Goal: Task Accomplishment & Management: Manage account settings

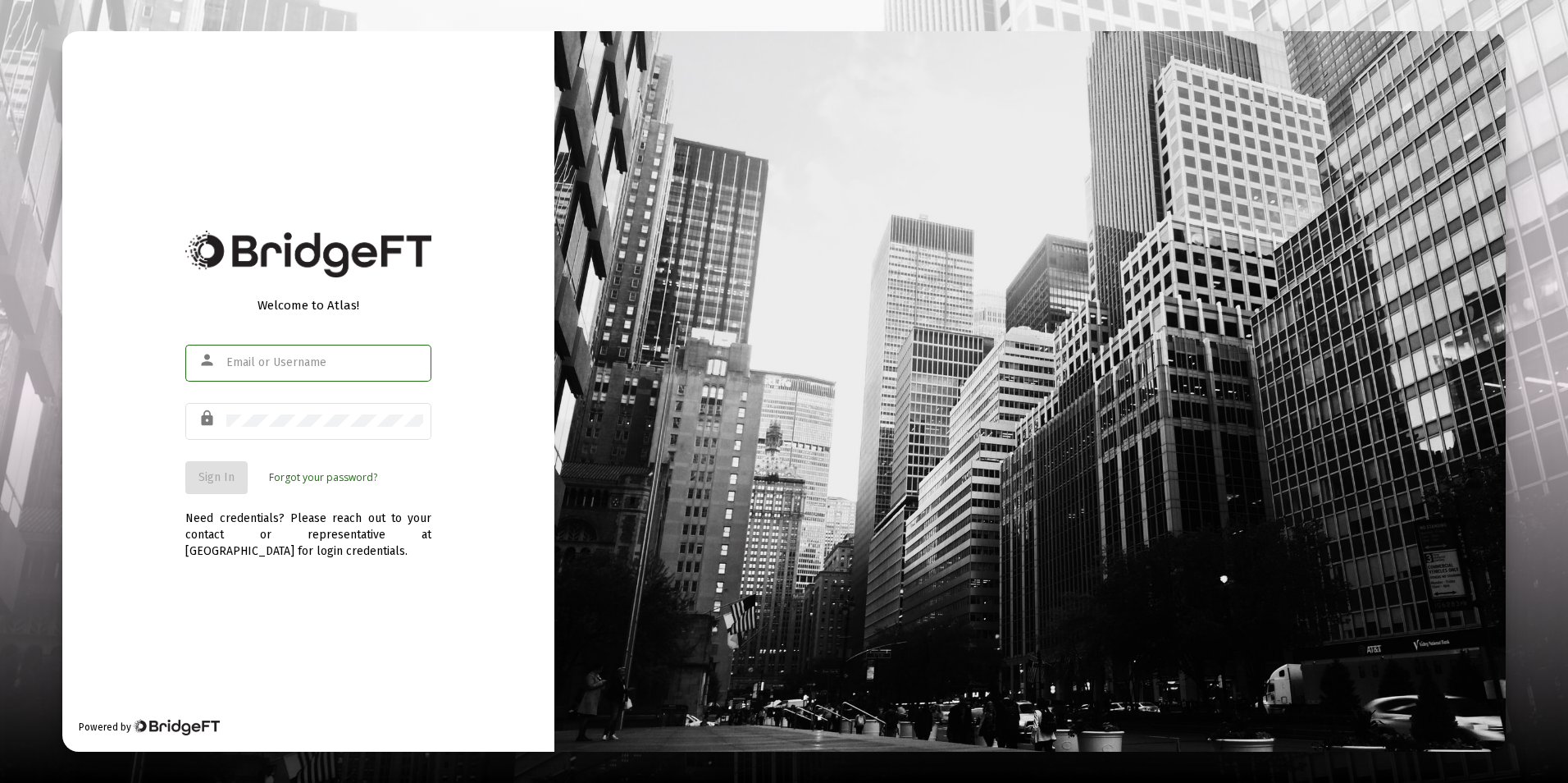
click at [289, 361] on input "text" at bounding box center [325, 363] width 197 height 13
click at [331, 358] on input "text" at bounding box center [325, 363] width 197 height 13
click at [298, 360] on input "text" at bounding box center [325, 363] width 197 height 13
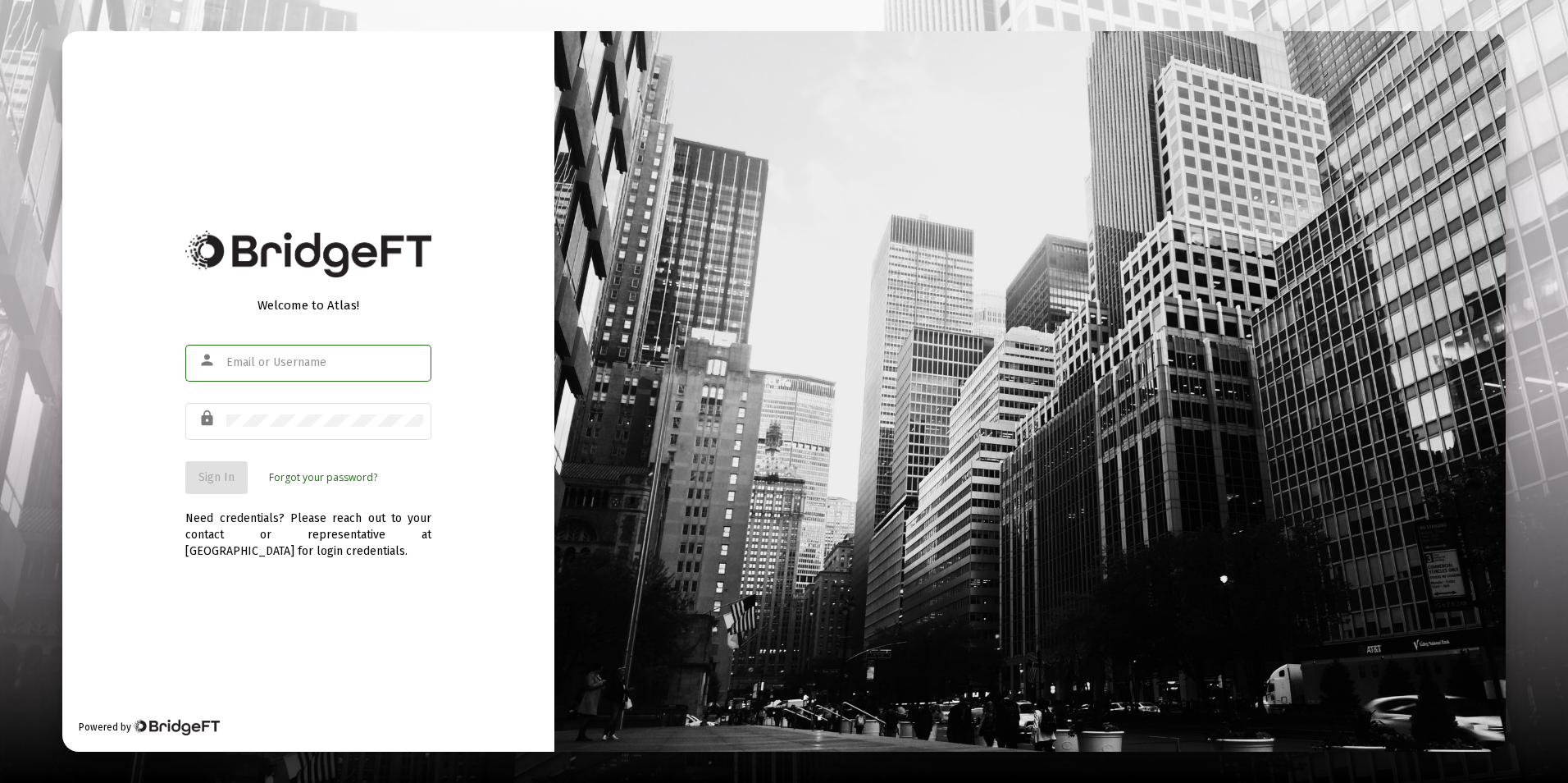
click at [298, 360] on input "text" at bounding box center [325, 363] width 197 height 13
type input "[PERSON_NAME][EMAIL_ADDRESS][DOMAIN_NAME]"
